Goal: Information Seeking & Learning: Learn about a topic

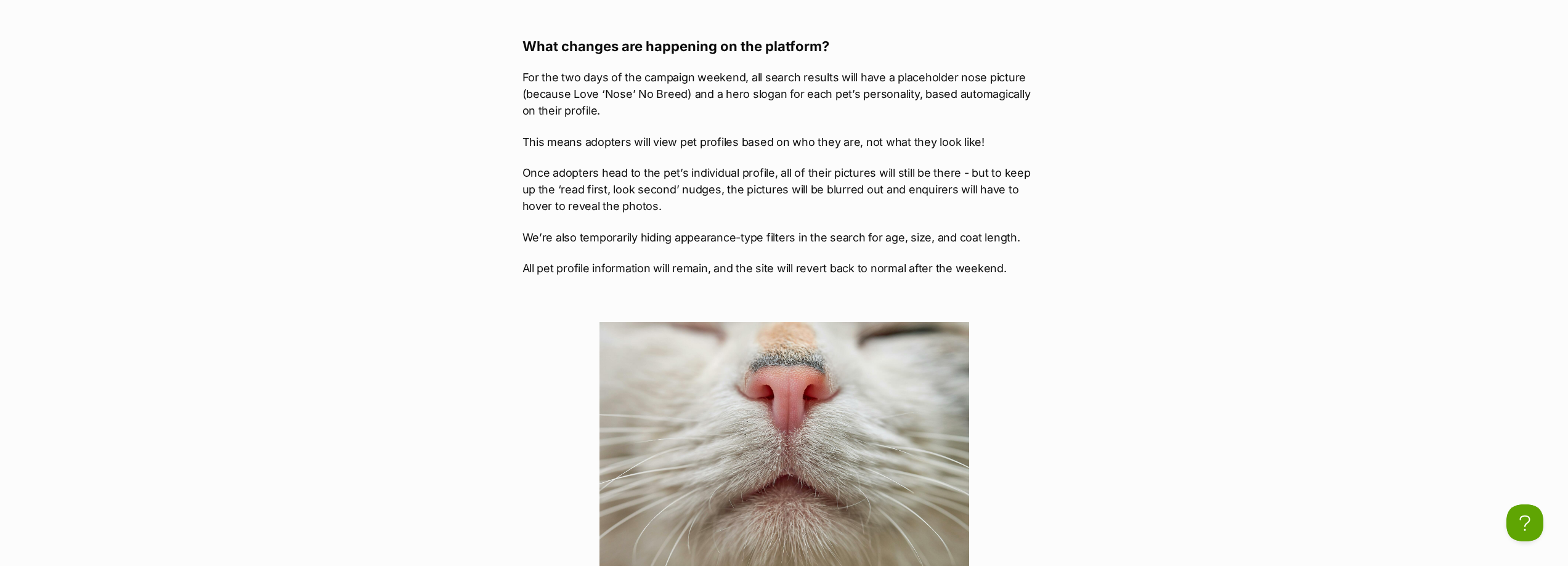
scroll to position [1025, 0]
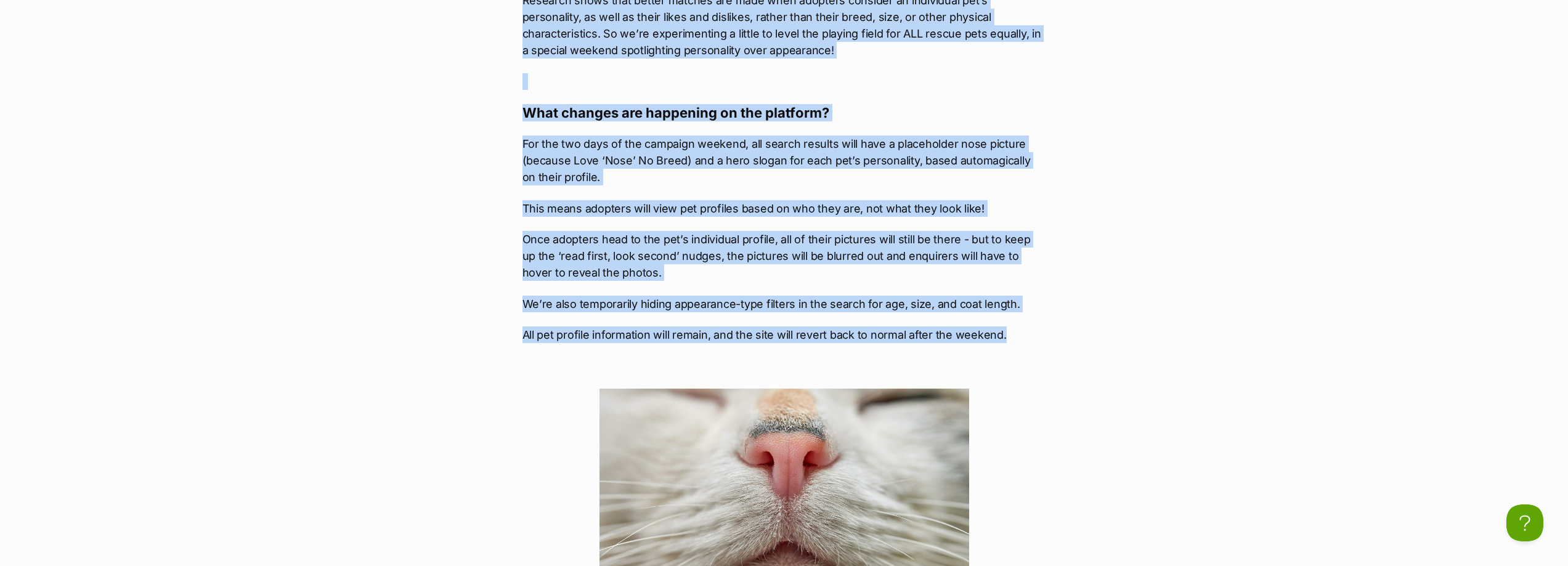
drag, startPoint x: 525, startPoint y: 143, endPoint x: 1000, endPoint y: 336, distance: 512.7
click at [1000, 336] on div "Can you keep a secret? Something VERY exciting is happening in the pet adoption…" at bounding box center [784, 468] width 524 height 1678
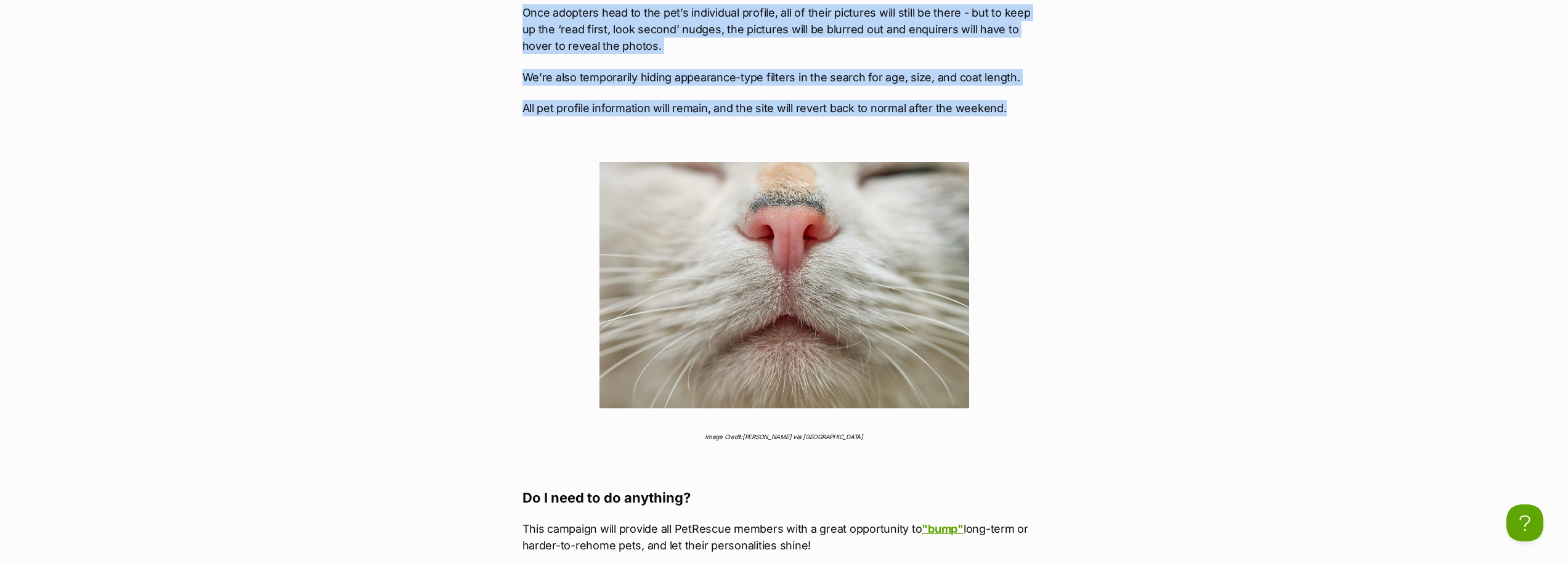
scroll to position [1148, 0]
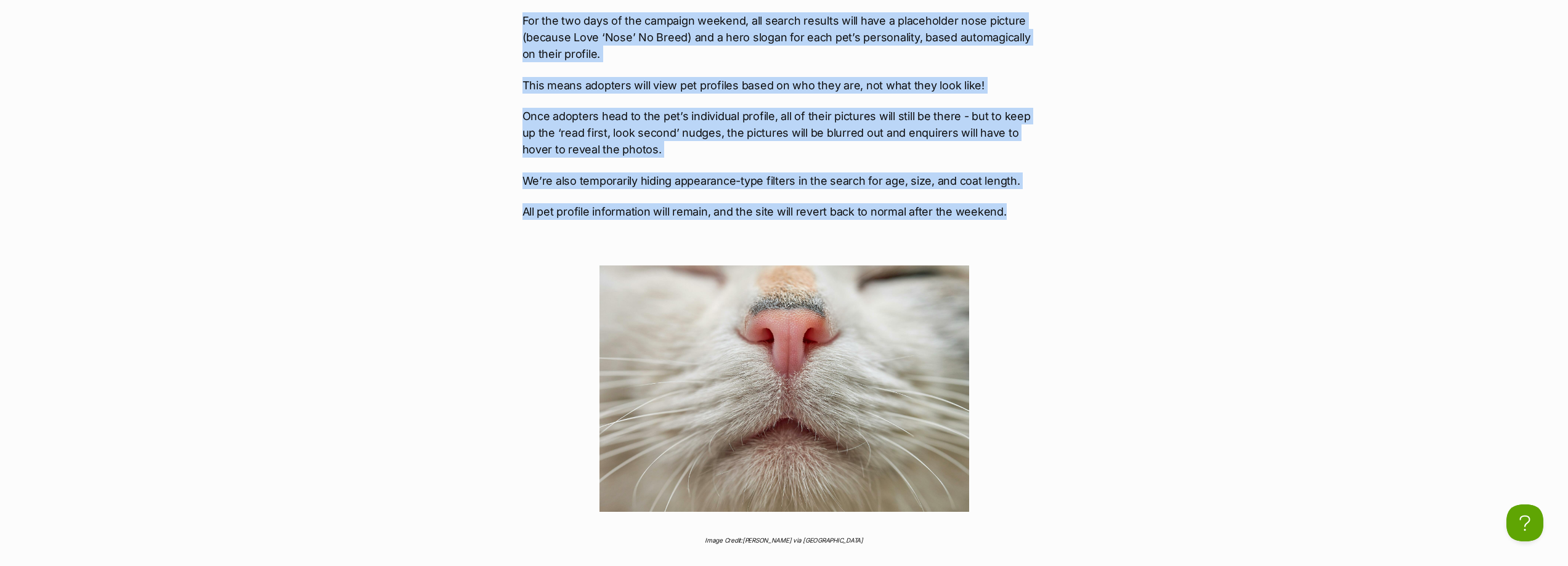
copy div "Lor ips dolo s ametco? Adipiscin ELIT seddoeiu te incididun ut lab etd magnaali…"
